Goal: Transaction & Acquisition: Book appointment/travel/reservation

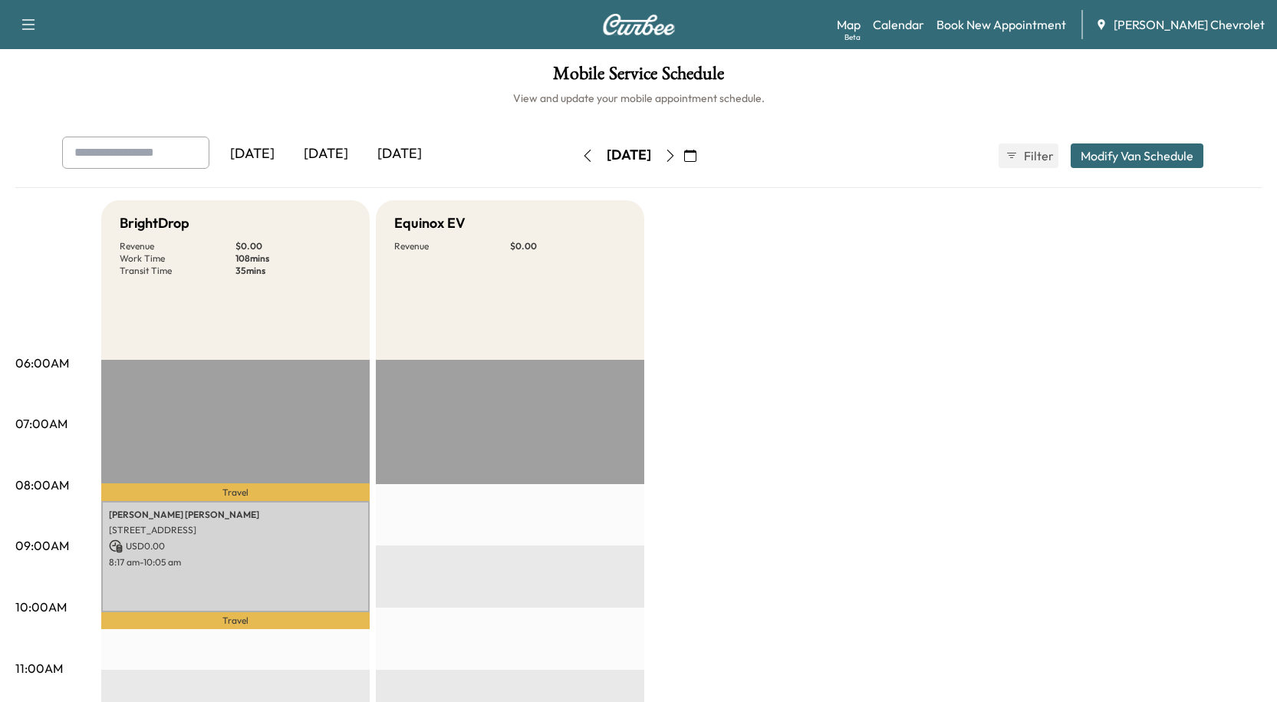
scroll to position [153, 0]
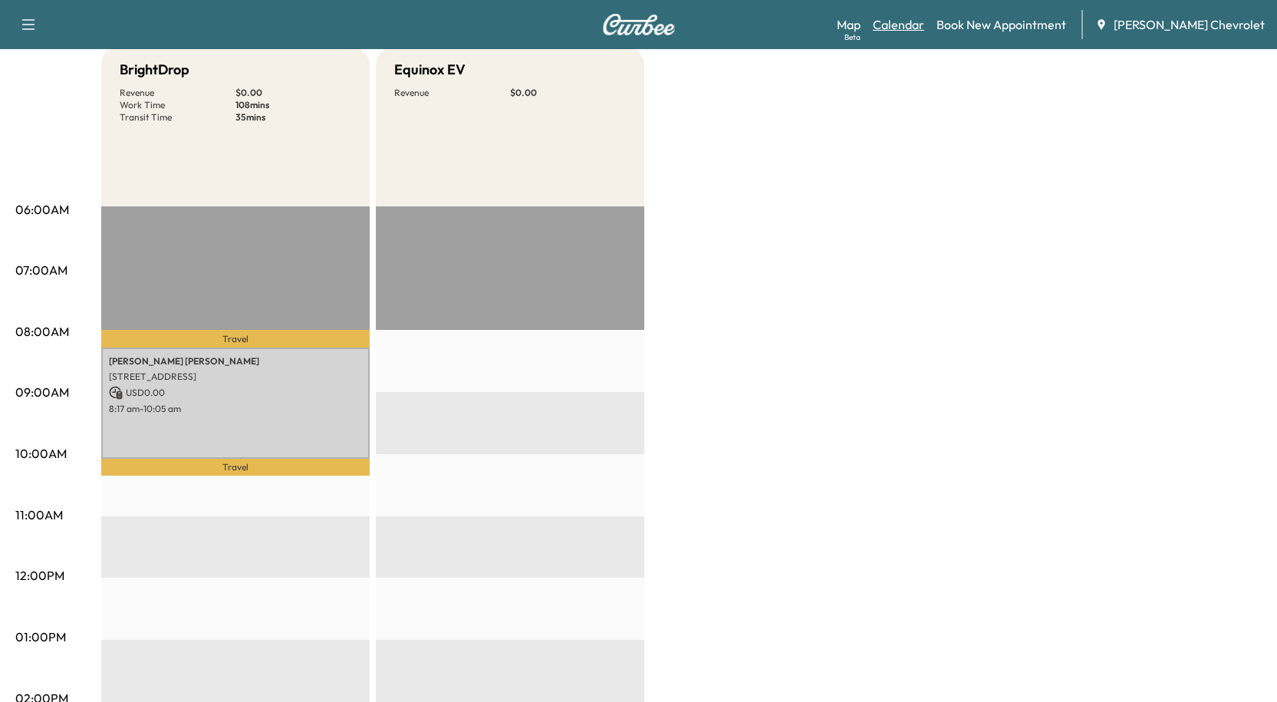
click at [924, 28] on link "Calendar" at bounding box center [898, 24] width 51 height 18
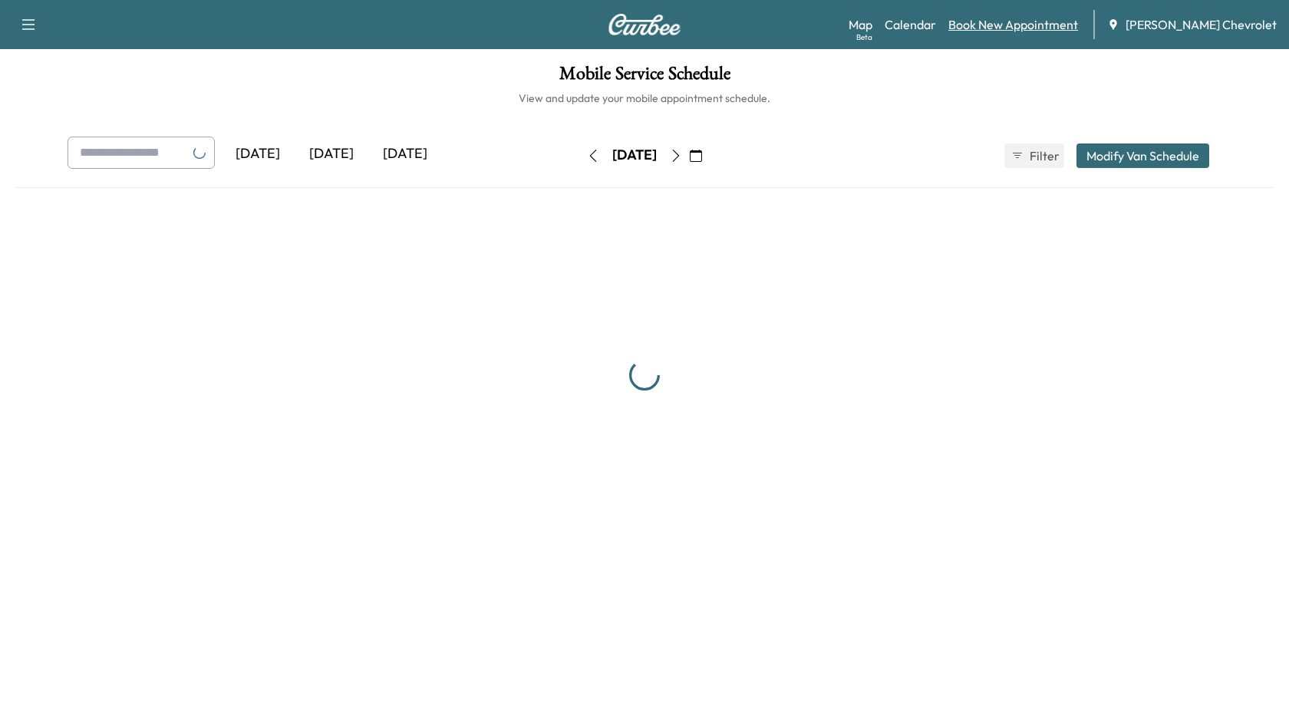
click at [1005, 17] on link "Book New Appointment" at bounding box center [1013, 24] width 130 height 18
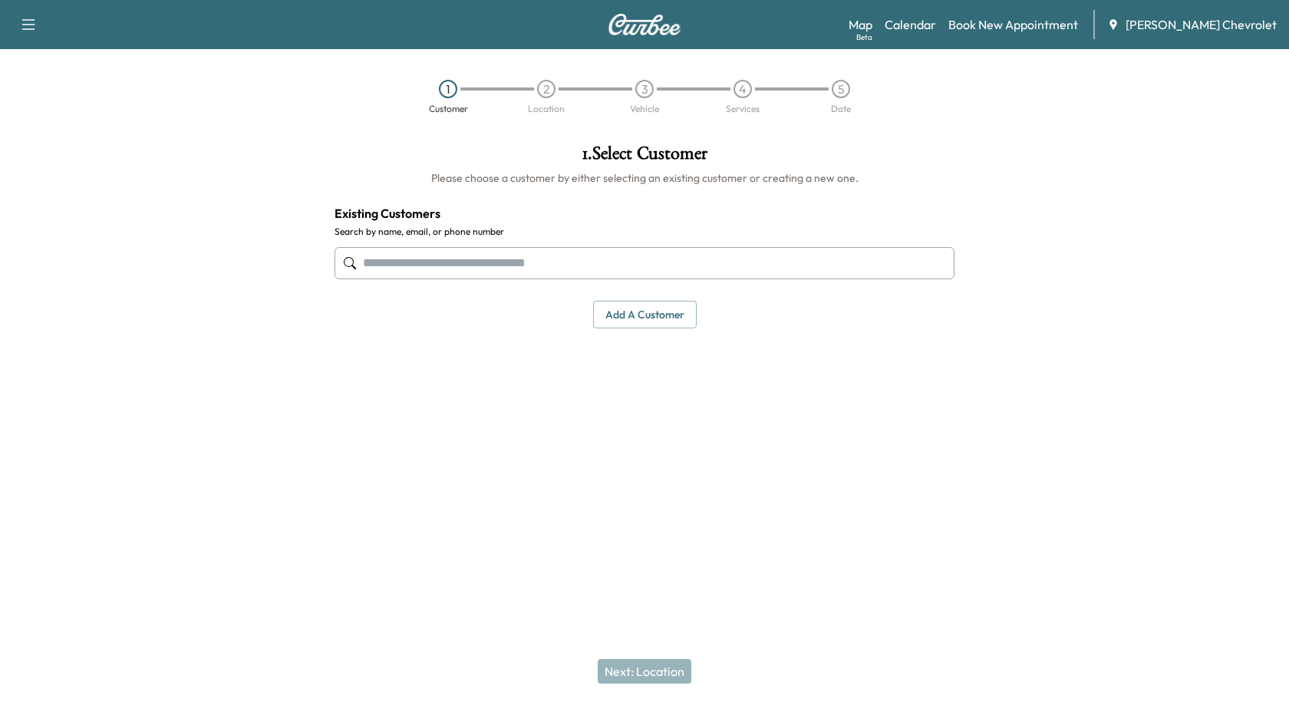
click at [613, 264] on input "text" at bounding box center [644, 263] width 620 height 32
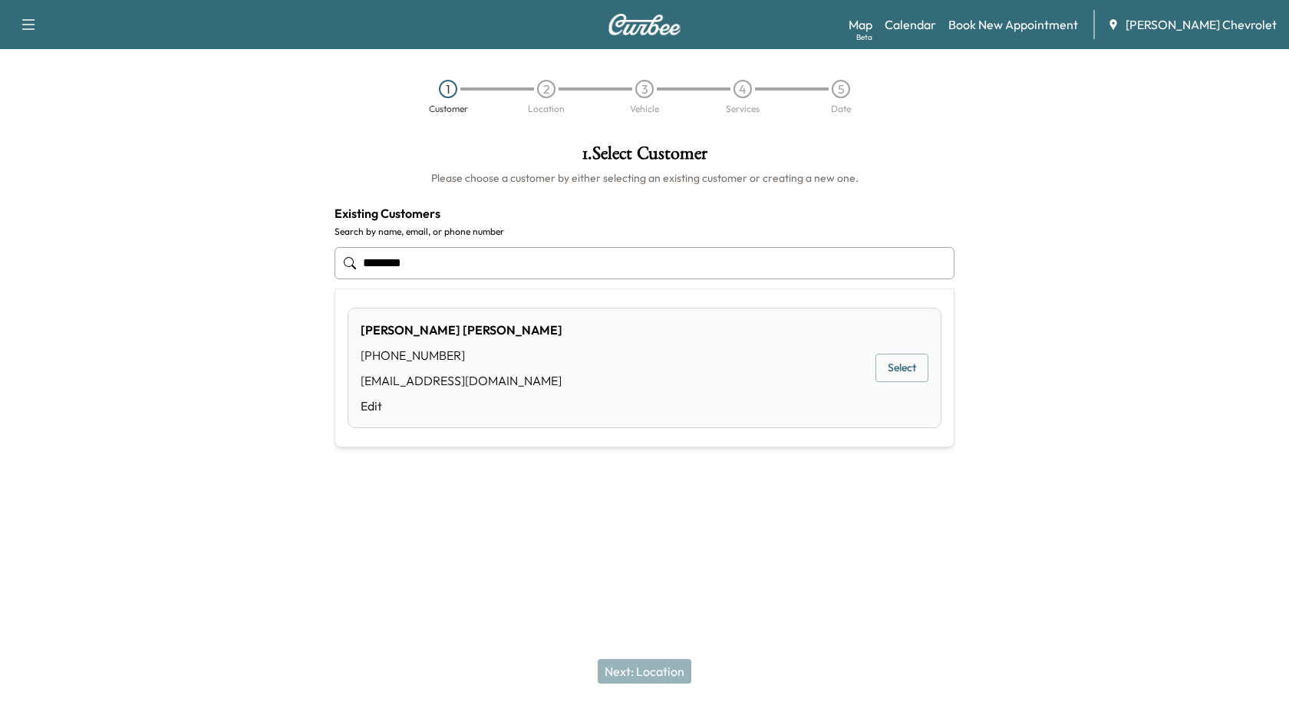
type input "********"
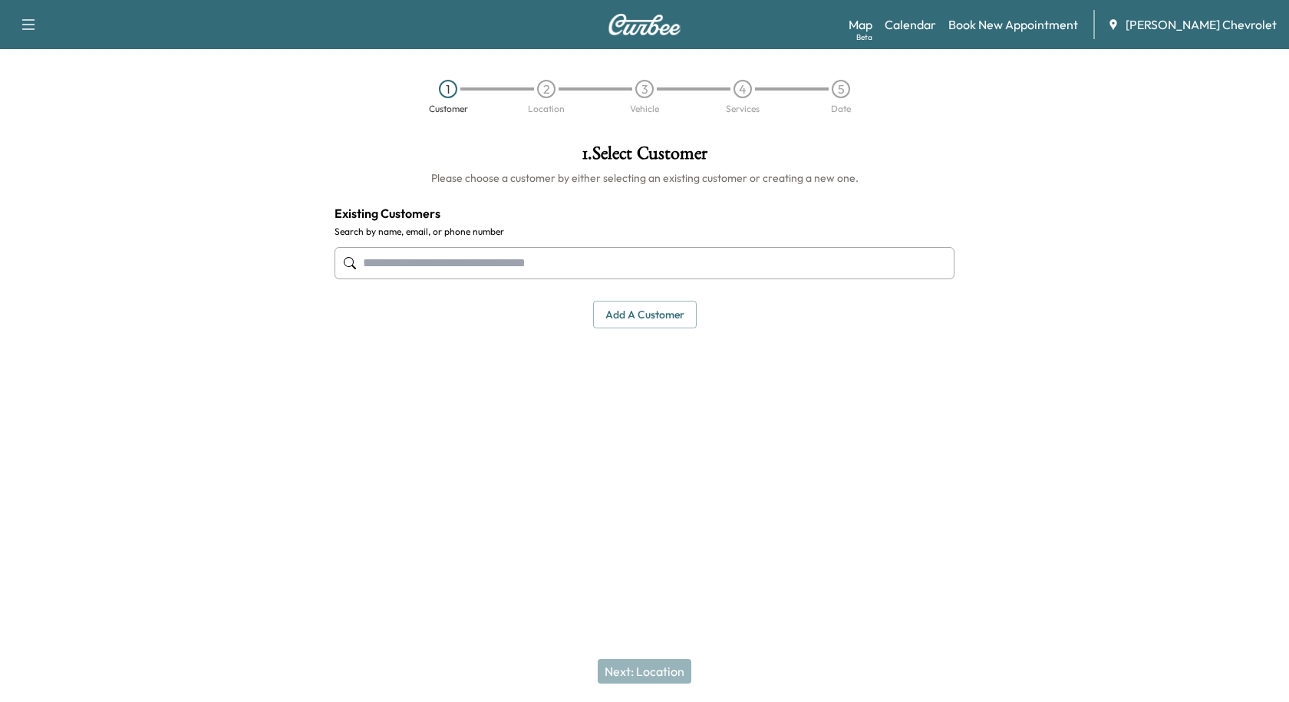
click at [532, 266] on input "text" at bounding box center [644, 263] width 620 height 32
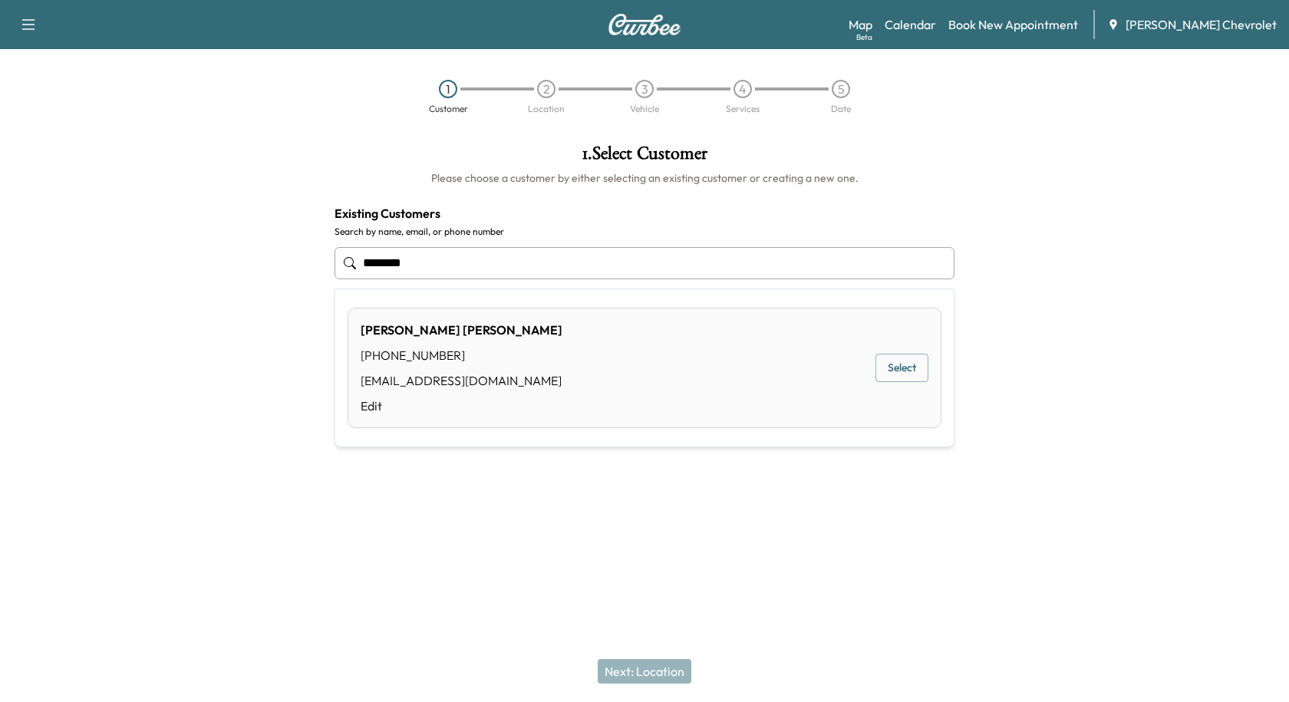
click at [512, 338] on div "[PERSON_NAME] [PHONE_NUMBER] [EMAIL_ADDRESS][DOMAIN_NAME] Edit Select" at bounding box center [644, 368] width 594 height 120
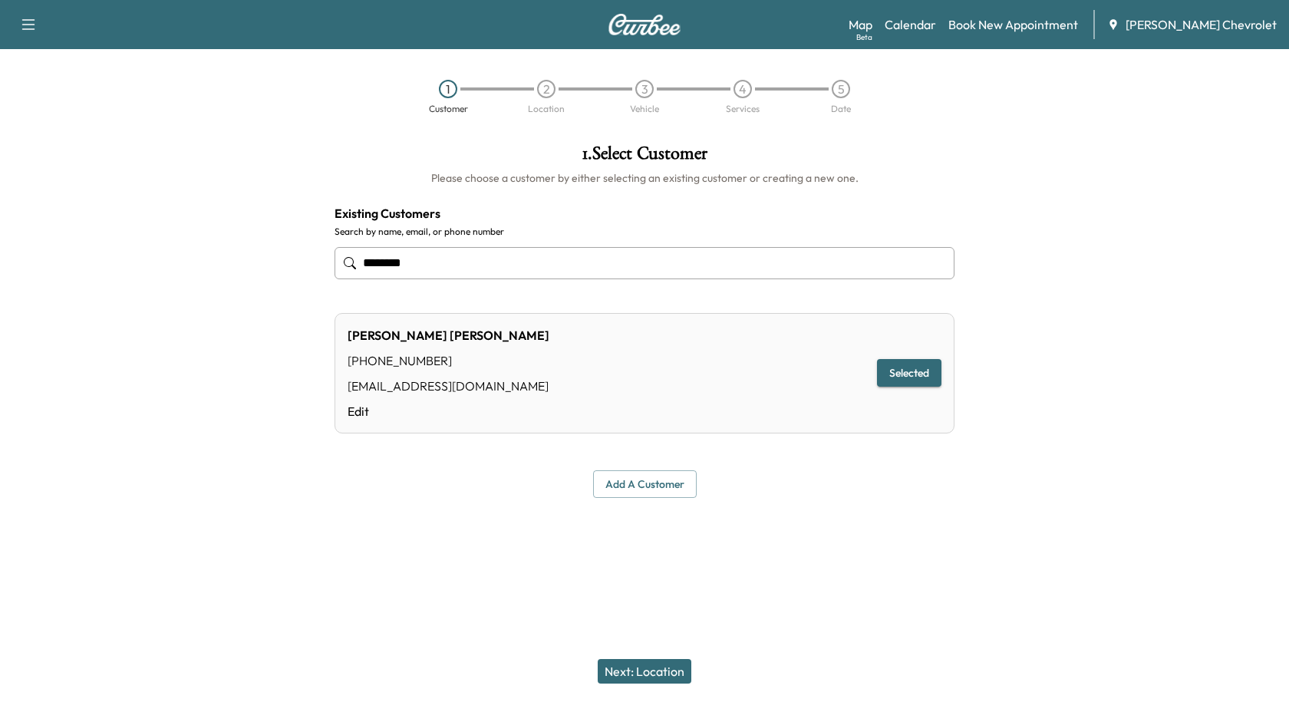
type input "**********"
click at [637, 660] on button "Next: Location" at bounding box center [645, 671] width 94 height 25
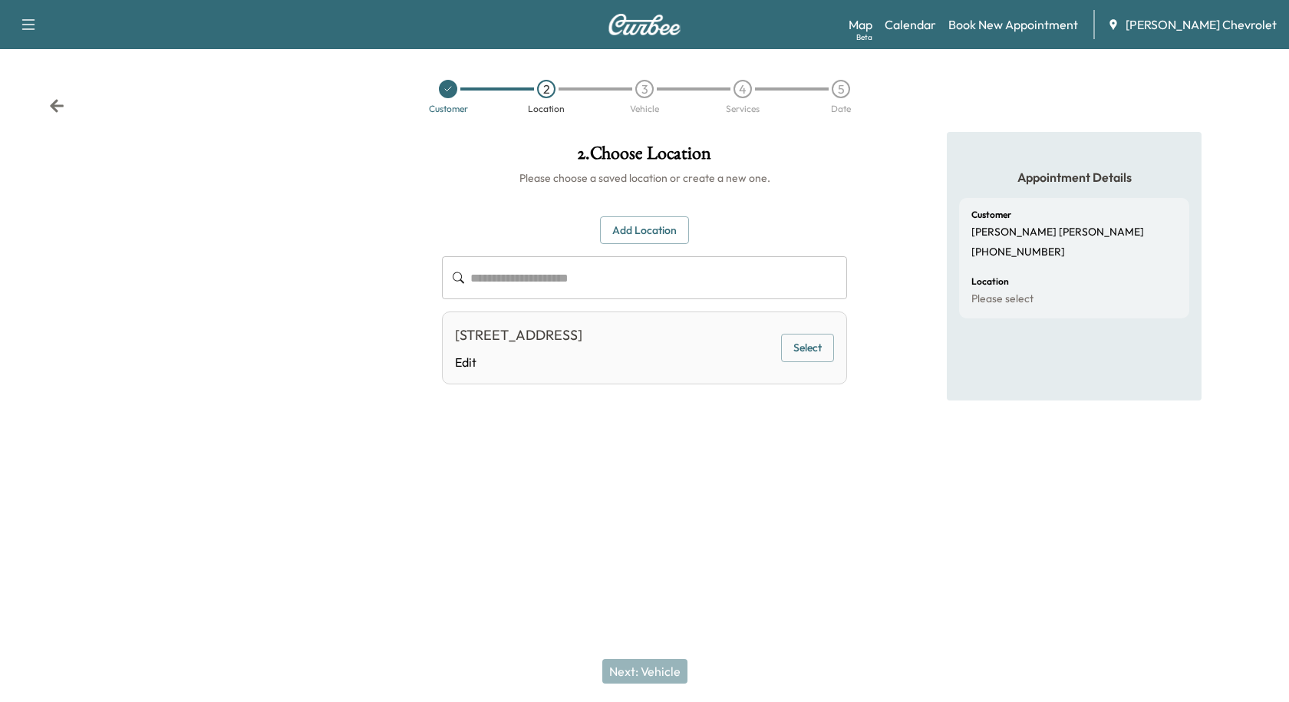
click at [807, 347] on button "Select" at bounding box center [807, 348] width 53 height 28
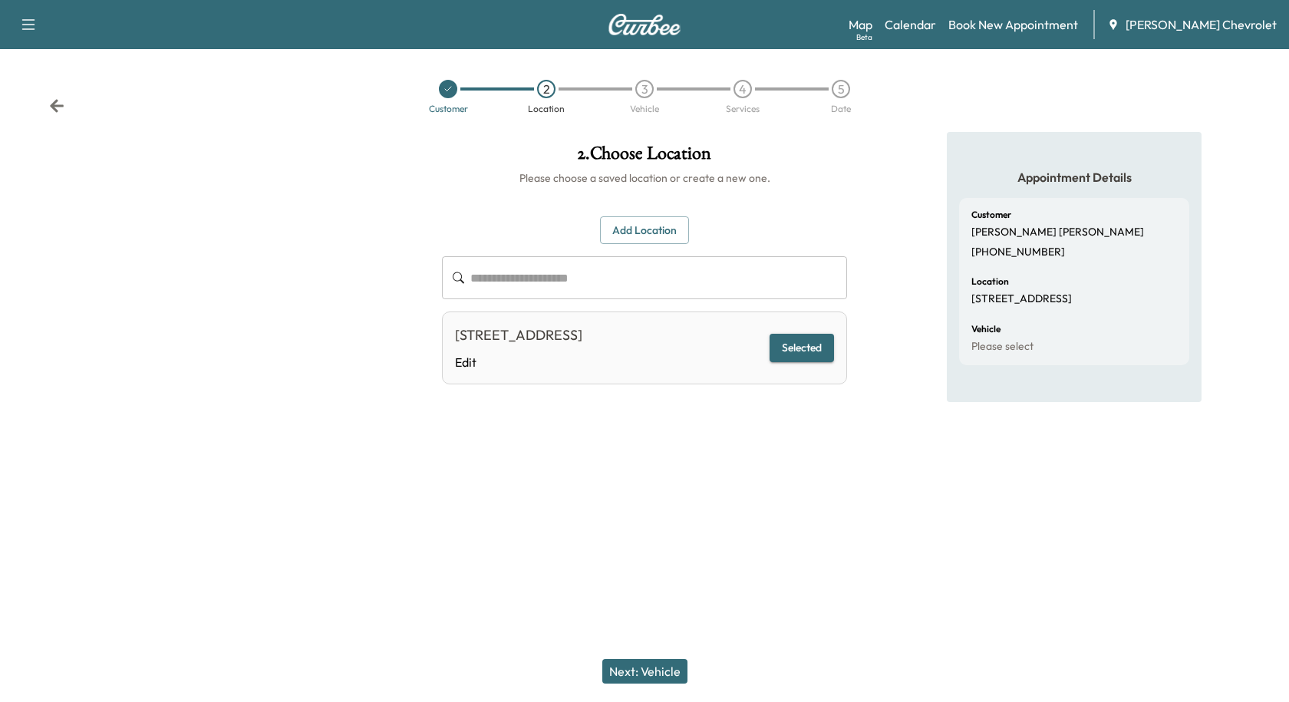
click at [654, 660] on button "Next: Vehicle" at bounding box center [644, 671] width 85 height 25
